Goal: Information Seeking & Learning: Learn about a topic

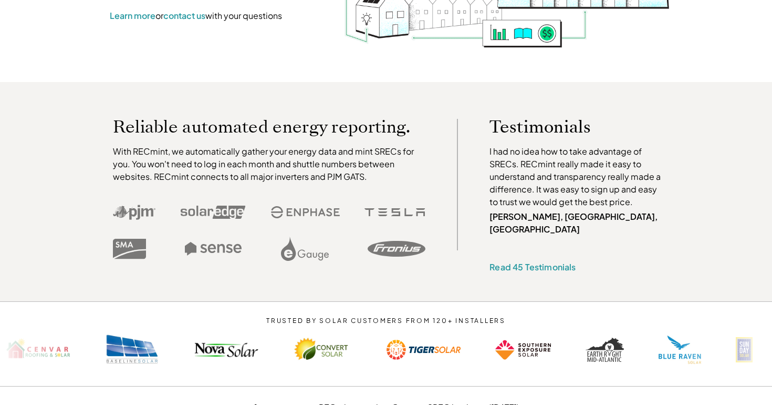
scroll to position [264, 0]
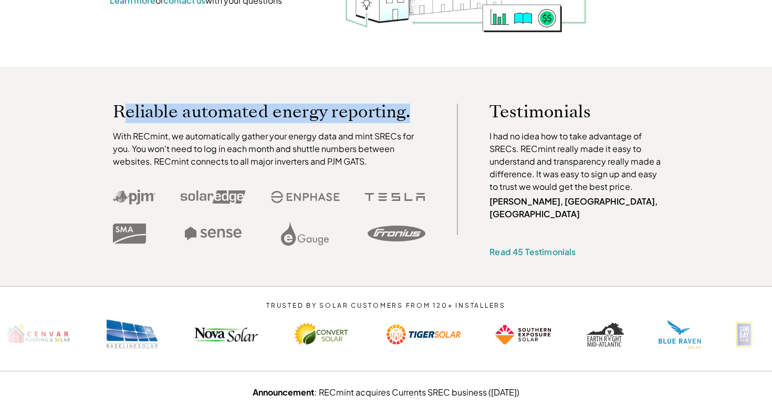
drag, startPoint x: 126, startPoint y: 110, endPoint x: 424, endPoint y: 110, distance: 297.9
click at [424, 110] on p "Reliable automated energy reporting." at bounding box center [269, 112] width 313 height 16
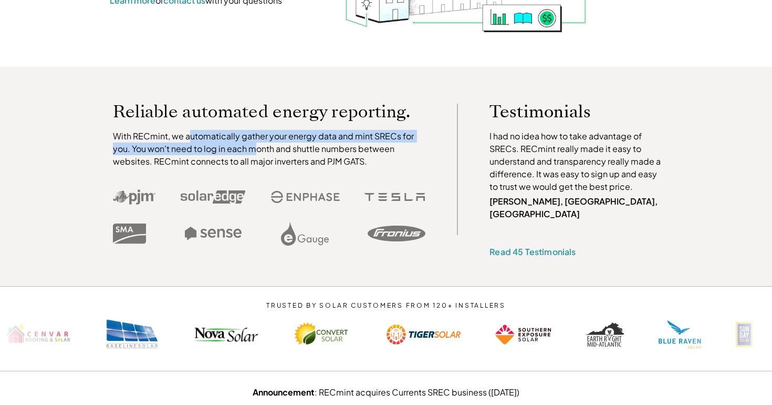
drag, startPoint x: 189, startPoint y: 134, endPoint x: 250, endPoint y: 154, distance: 64.3
click at [253, 154] on p "With RECmint, we automatically gather your energy data and mint SRECs for you. …" at bounding box center [269, 149] width 313 height 38
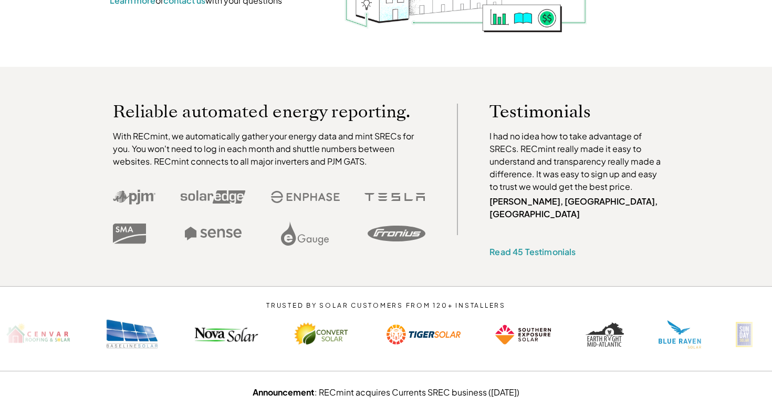
click at [214, 234] on icon at bounding box center [213, 233] width 57 height 14
drag, startPoint x: 196, startPoint y: 235, endPoint x: 239, endPoint y: 235, distance: 43.1
click at [240, 235] on use at bounding box center [213, 233] width 57 height 14
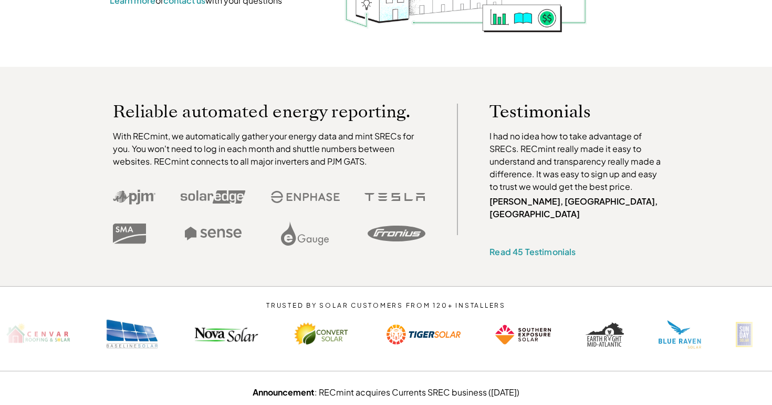
drag, startPoint x: 338, startPoint y: 246, endPoint x: 274, endPoint y: 237, distance: 64.3
click at [274, 237] on div at bounding box center [269, 233] width 313 height 35
click at [182, 234] on div at bounding box center [269, 233] width 313 height 35
click at [363, 235] on div at bounding box center [269, 233] width 313 height 35
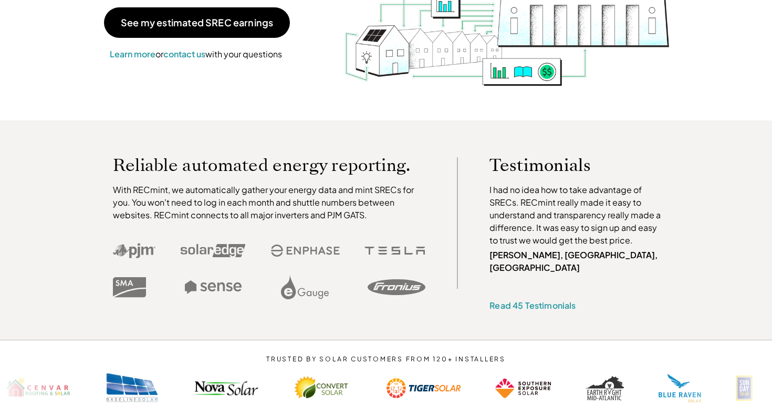
scroll to position [260, 0]
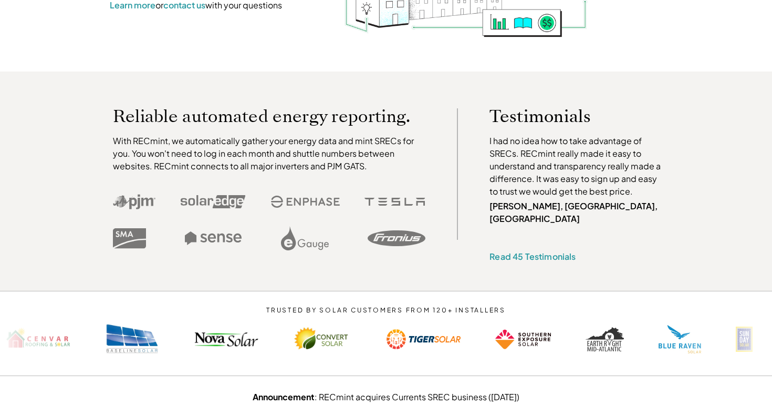
drag, startPoint x: 328, startPoint y: 245, endPoint x: 289, endPoint y: 244, distance: 38.9
click at [290, 244] on icon at bounding box center [305, 238] width 48 height 24
